Goal: Task Accomplishment & Management: Manage account settings

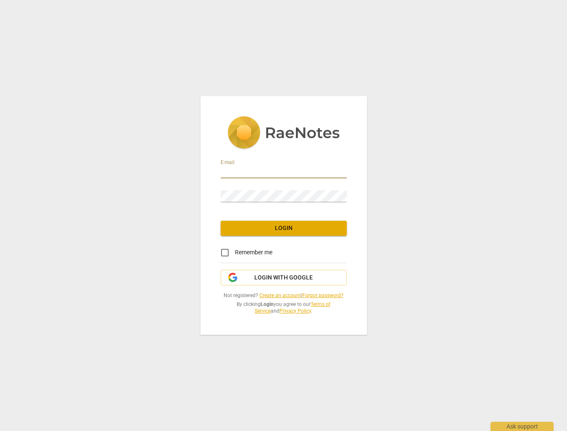
click at [285, 168] on input "email" at bounding box center [284, 172] width 126 height 12
type input "[EMAIL_ADDRESS][DOMAIN_NAME]"
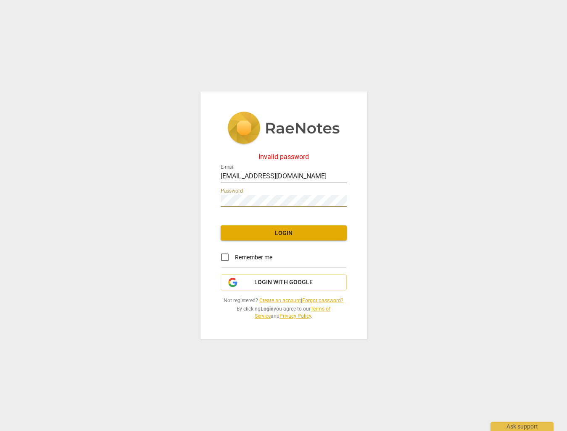
click at [151, 186] on div "Invalid password E-mail [EMAIL_ADDRESS][DOMAIN_NAME] Password Login Remember me…" at bounding box center [283, 215] width 567 height 431
click at [289, 281] on span "Login with Google" at bounding box center [283, 283] width 58 height 8
